Goal: Transaction & Acquisition: Purchase product/service

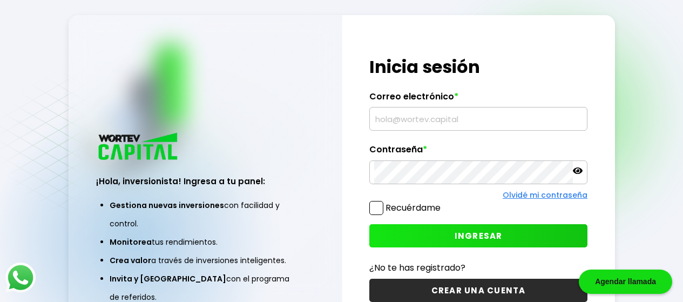
click at [402, 123] on input "text" at bounding box center [478, 118] width 208 height 23
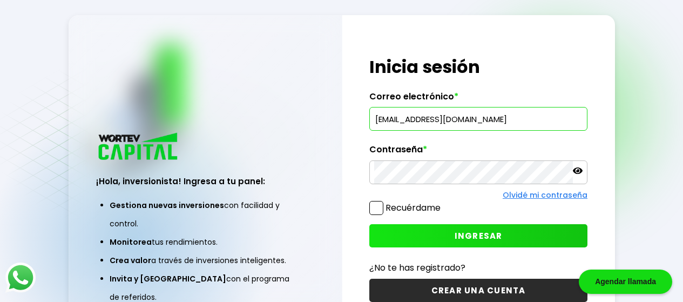
type input "[EMAIL_ADDRESS][DOMAIN_NAME]"
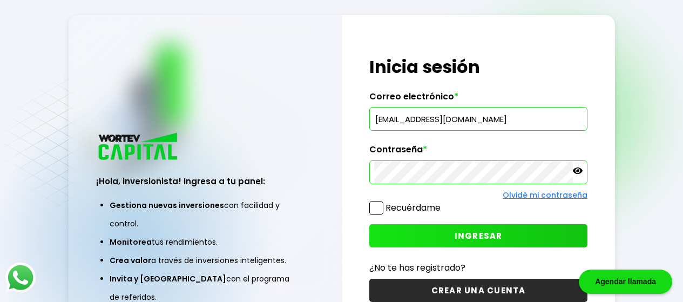
click at [481, 234] on span "INGRESAR" at bounding box center [479, 235] width 48 height 11
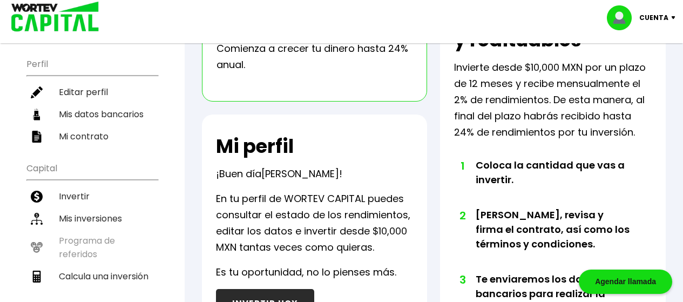
scroll to position [113, 0]
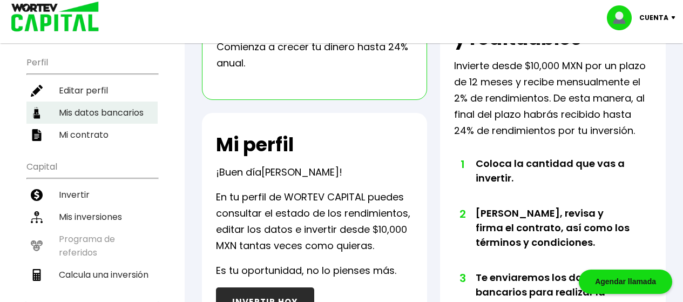
click at [130, 113] on li "Mis datos bancarios" at bounding box center [91, 113] width 131 height 22
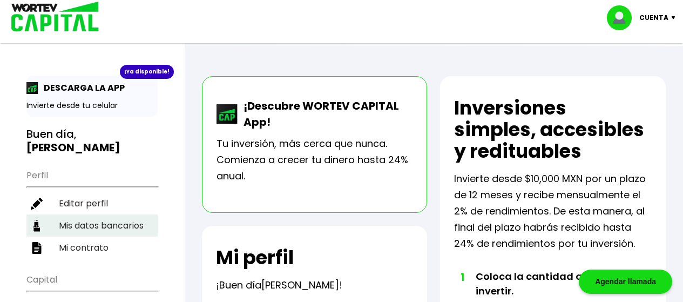
select select "Banamex"
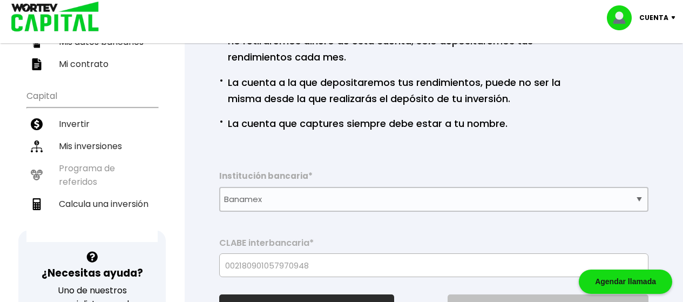
scroll to position [185, 0]
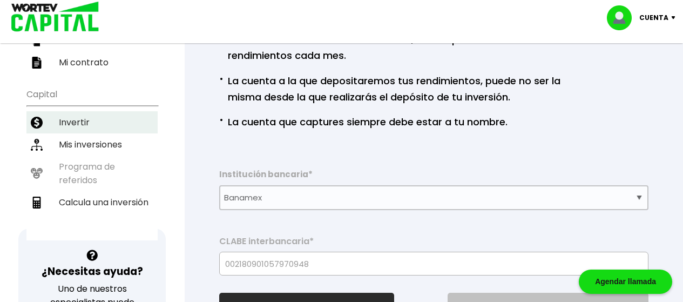
click at [75, 121] on li "Invertir" at bounding box center [91, 122] width 131 height 22
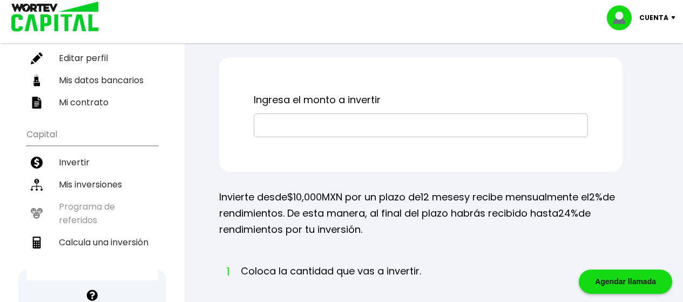
scroll to position [164, 0]
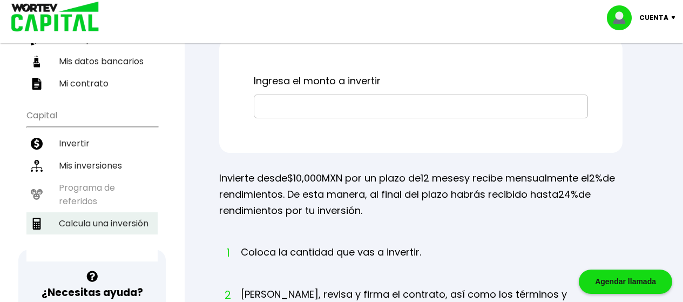
click at [104, 222] on li "Calcula una inversión" at bounding box center [91, 223] width 131 height 22
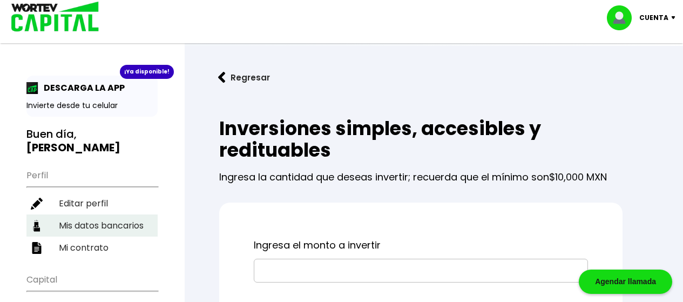
select select "1"
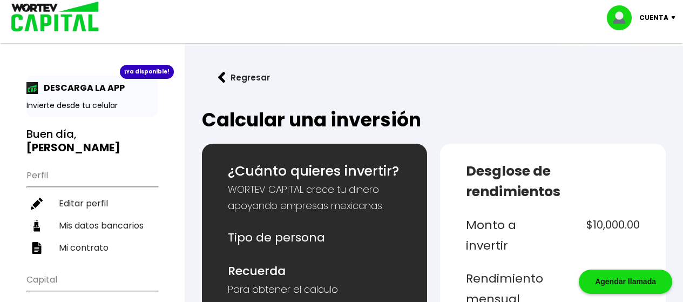
click at [247, 77] on button "Regresar" at bounding box center [244, 77] width 84 height 29
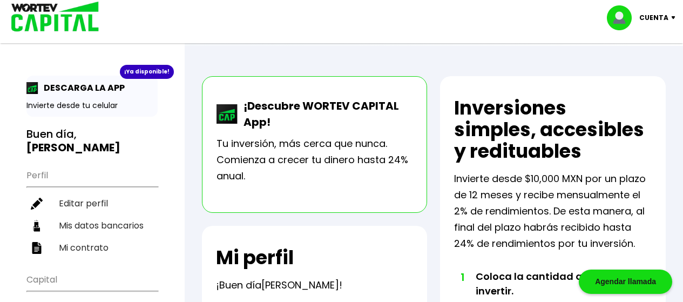
click at [665, 17] on p "Cuenta" at bounding box center [653, 18] width 29 height 16
click at [637, 71] on li "Cerrar sesión" at bounding box center [642, 72] width 86 height 22
